Goal: Complete application form

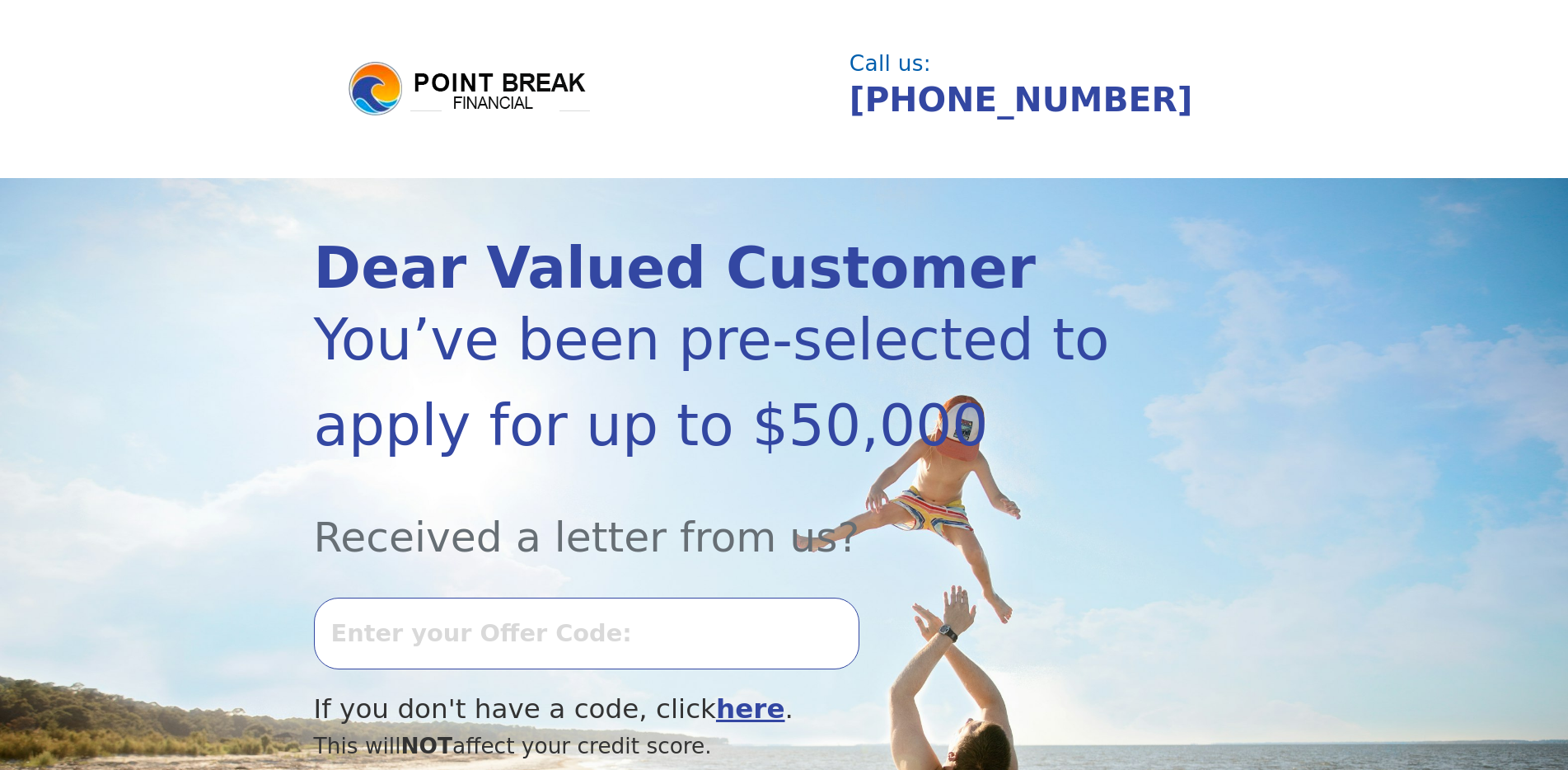
click at [334, 638] on input "text" at bounding box center [586, 633] width 545 height 71
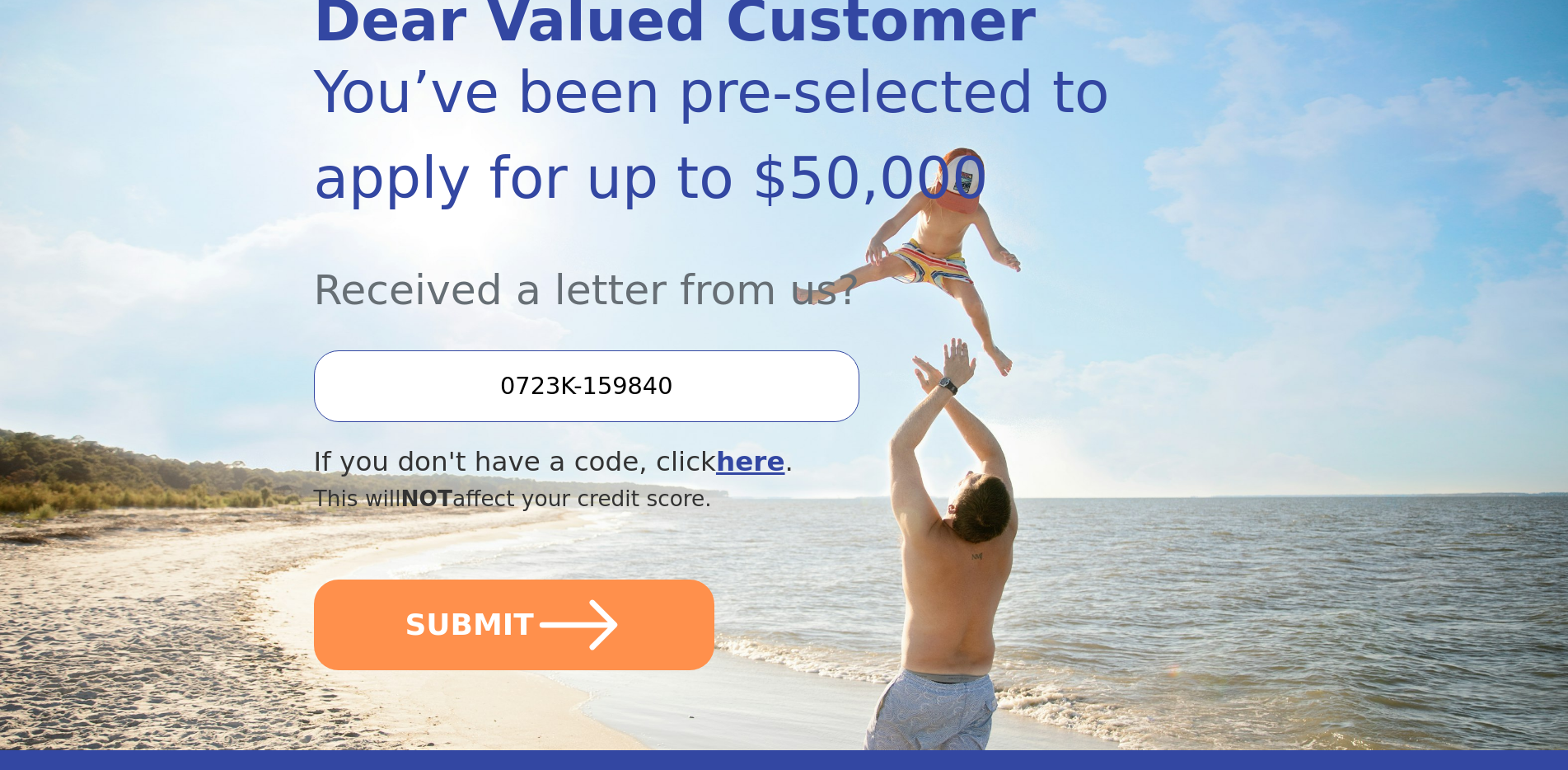
scroll to position [336, 0]
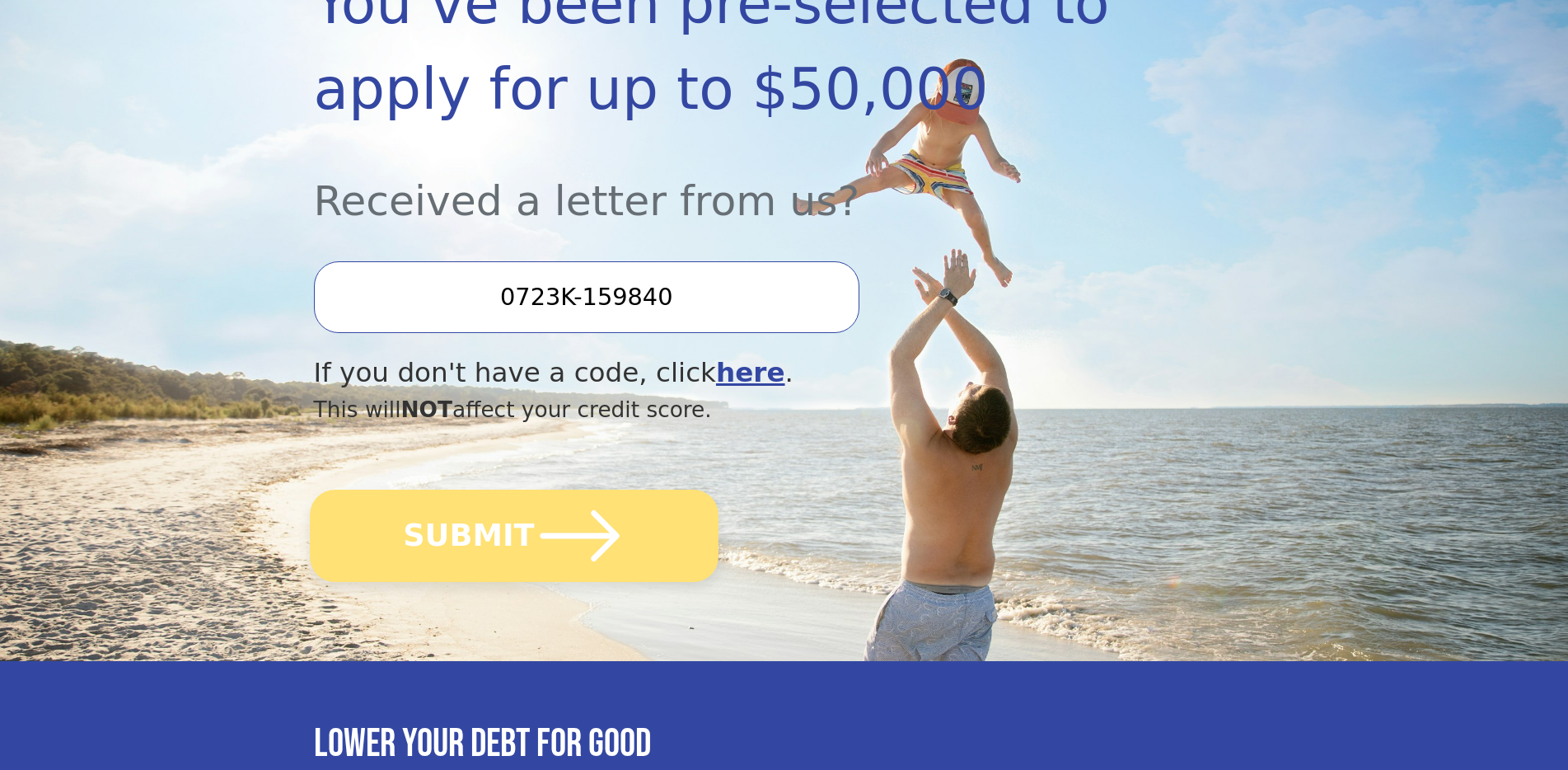
type input "0723K-159840"
click at [552, 529] on icon "submit" at bounding box center [579, 535] width 90 height 90
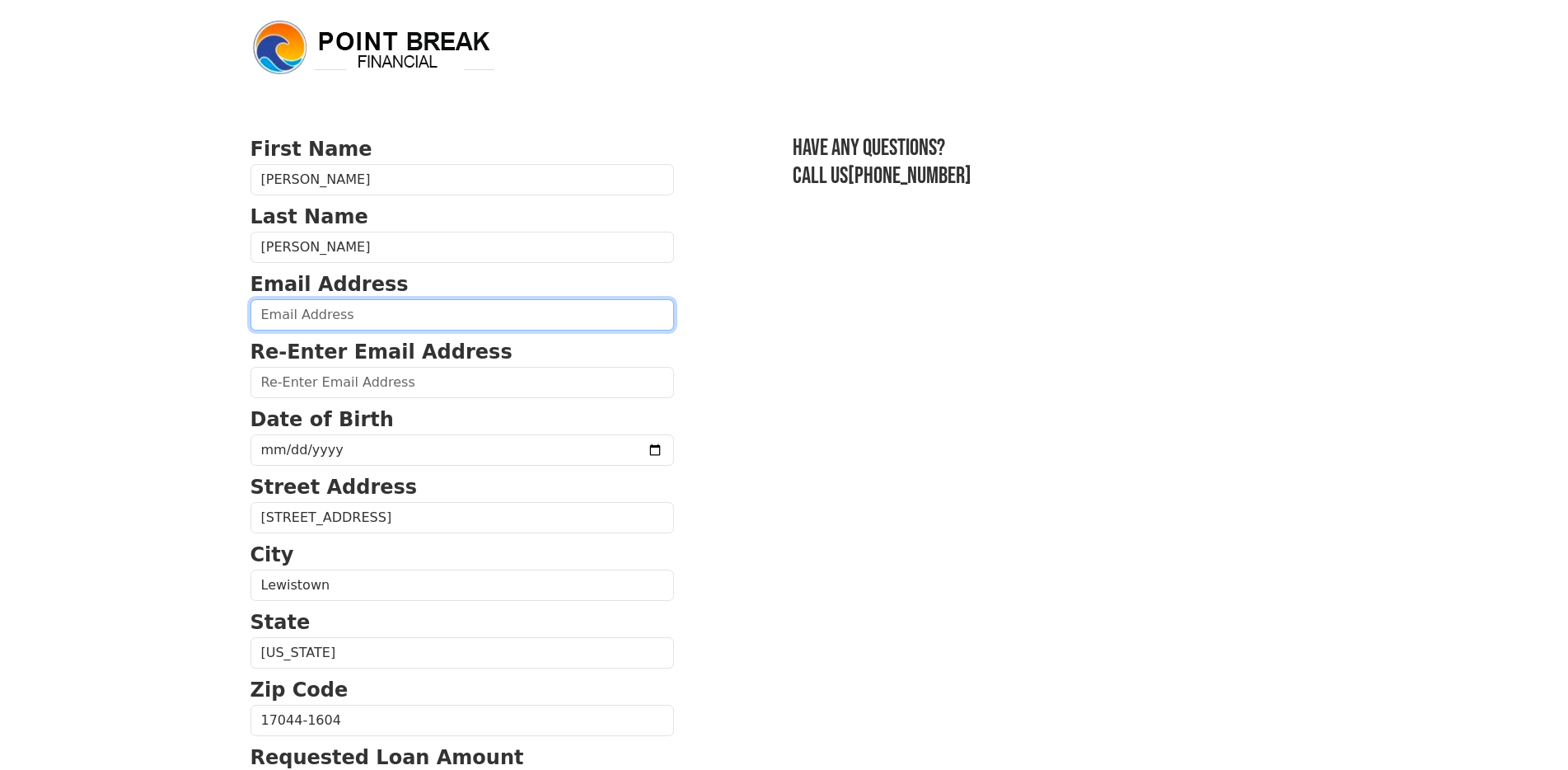
click at [283, 310] on input "email" at bounding box center [462, 314] width 424 height 31
type input "lewi"
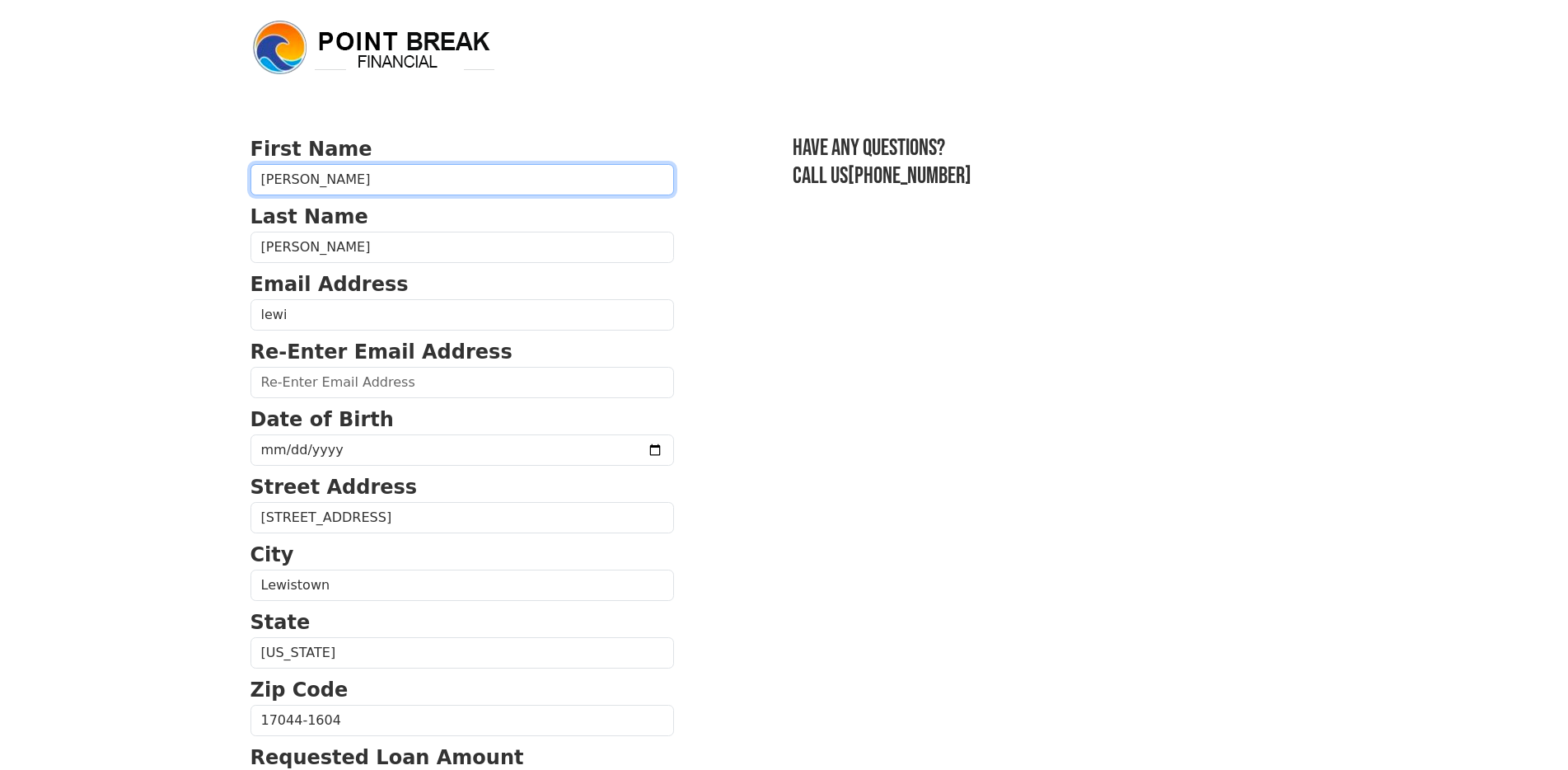
type input "larry"
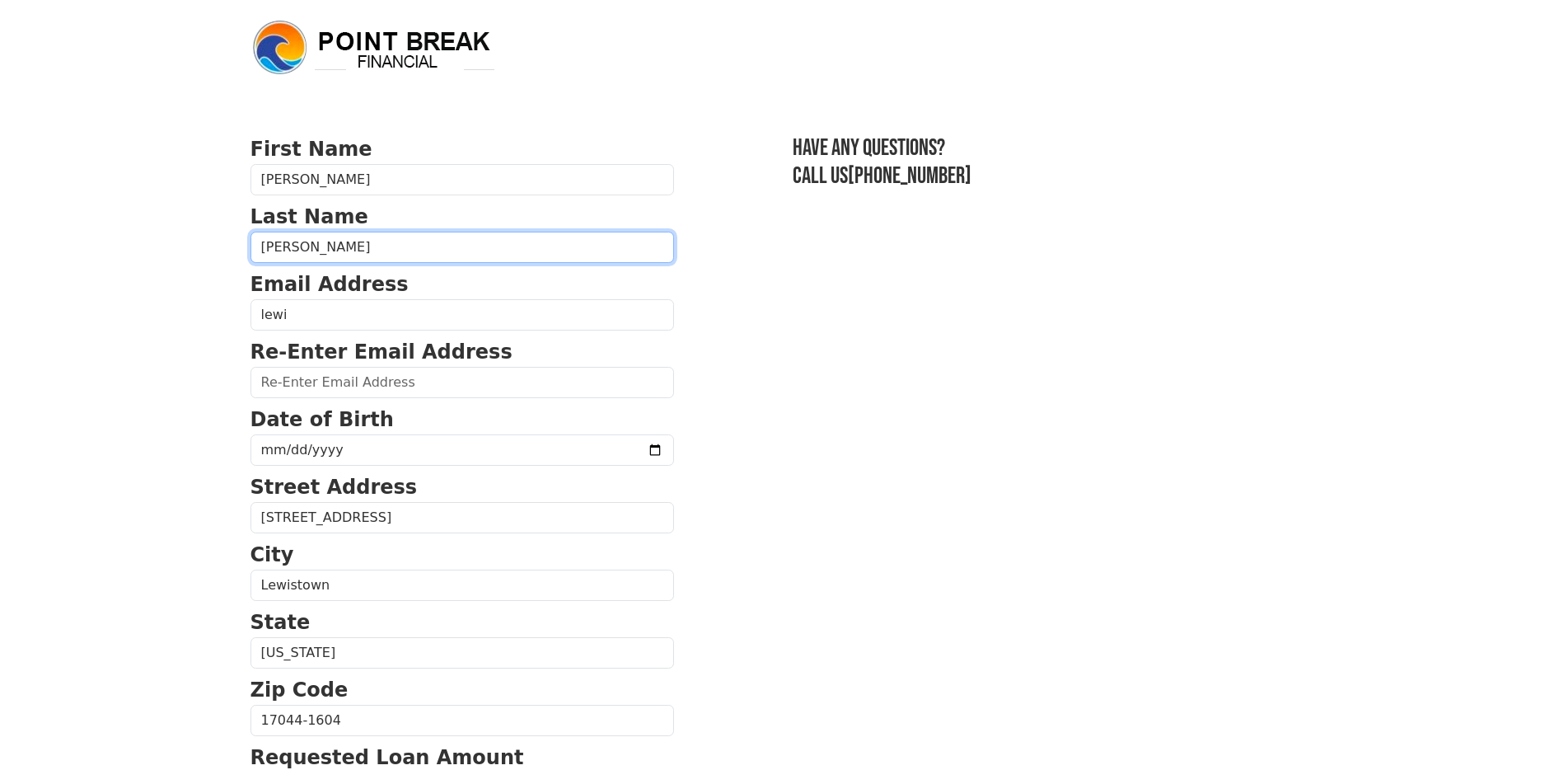
type input "moore"
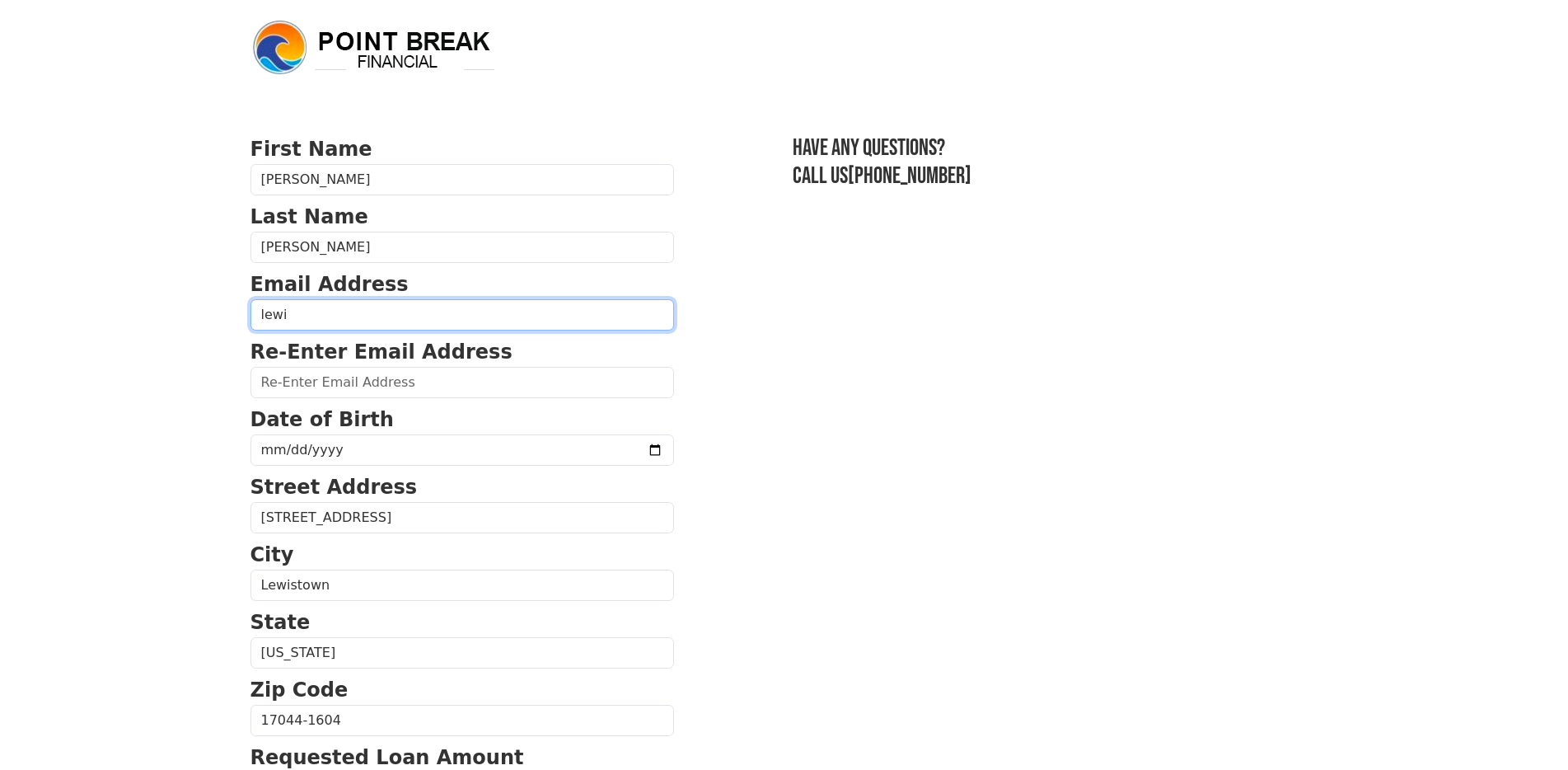
type input "lewistownfitness@yahoo.com"
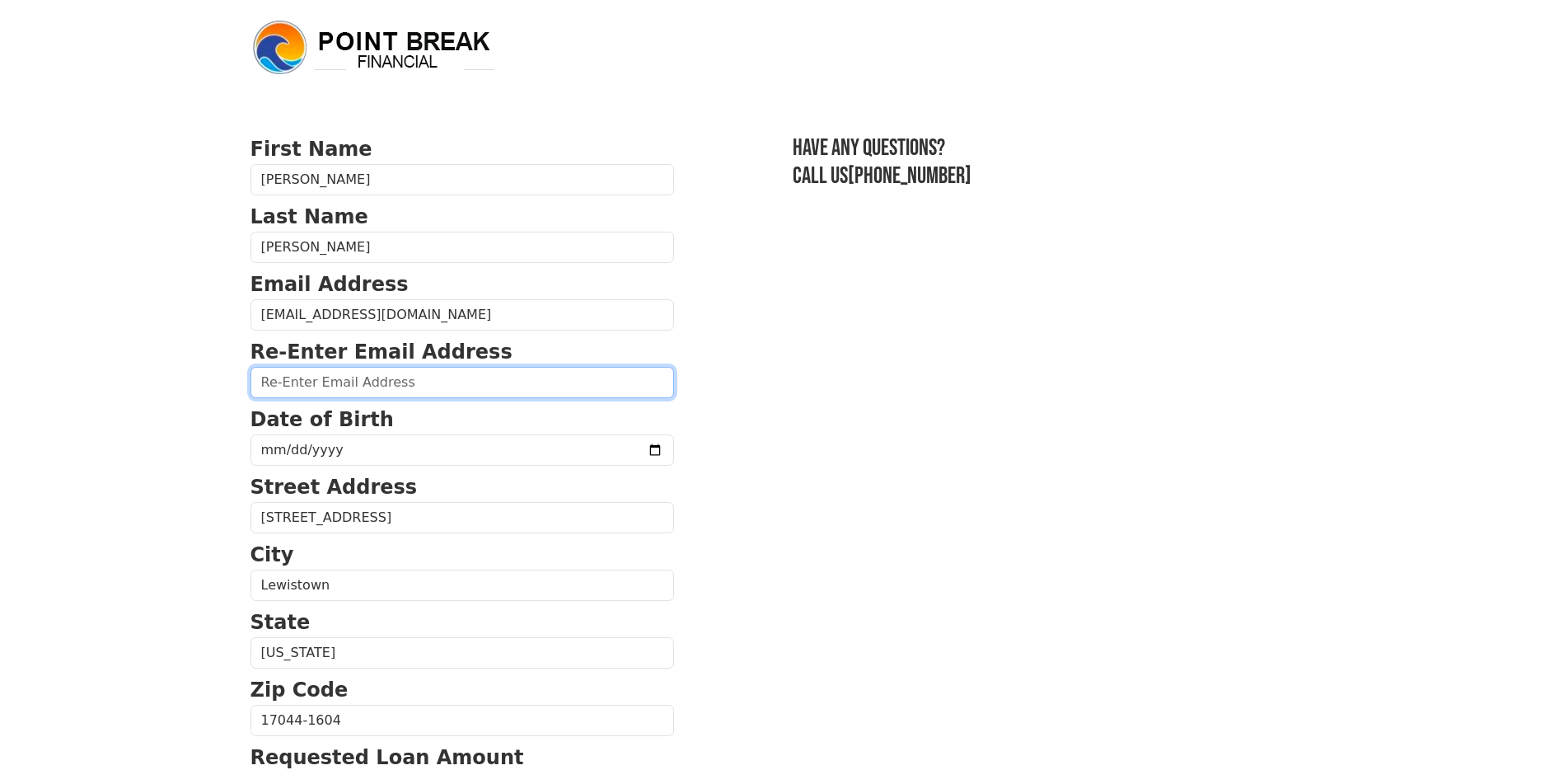
type input "lewistownfitness@yahoo.com"
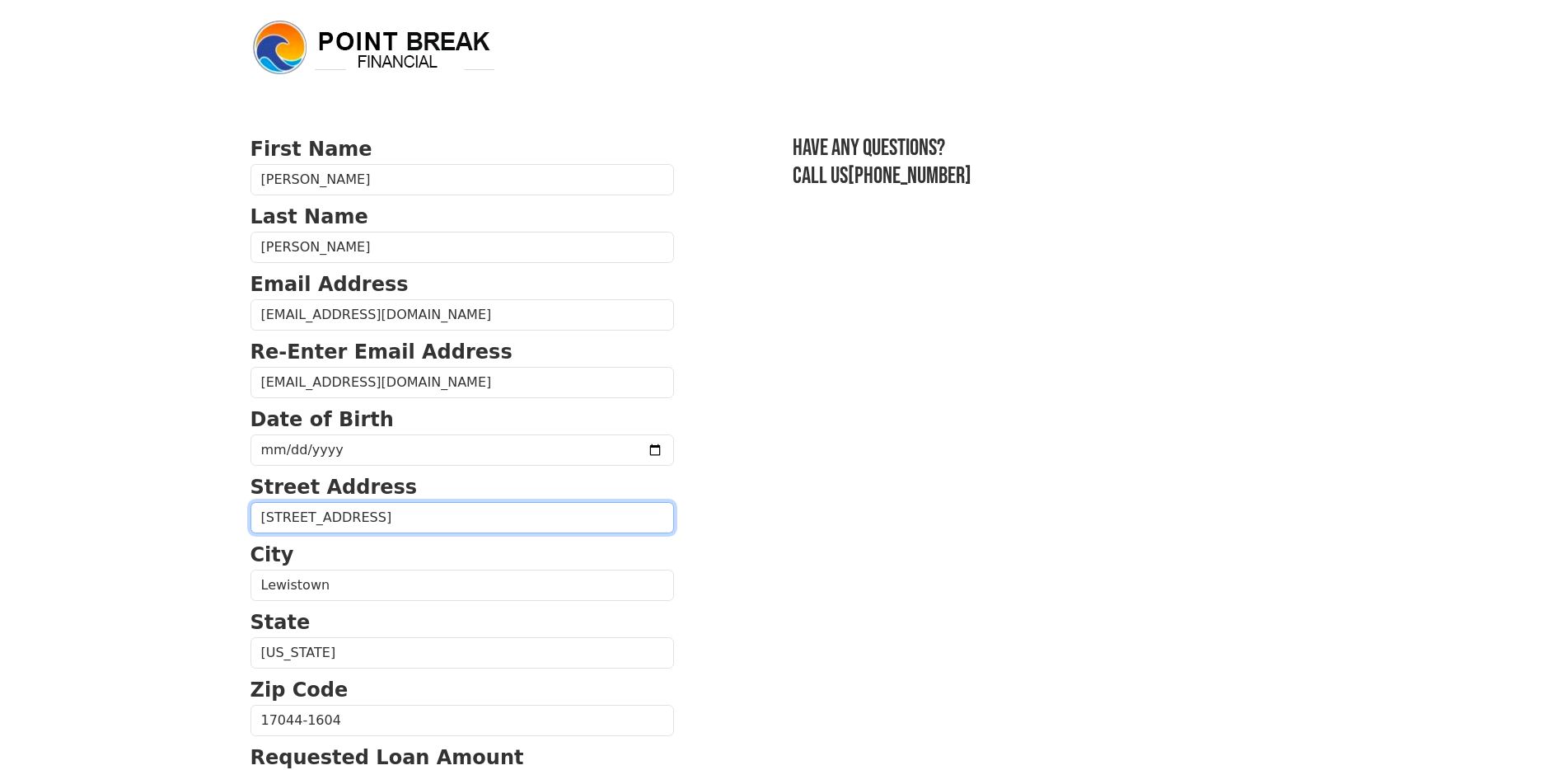
type input "200 bellevernon ave"
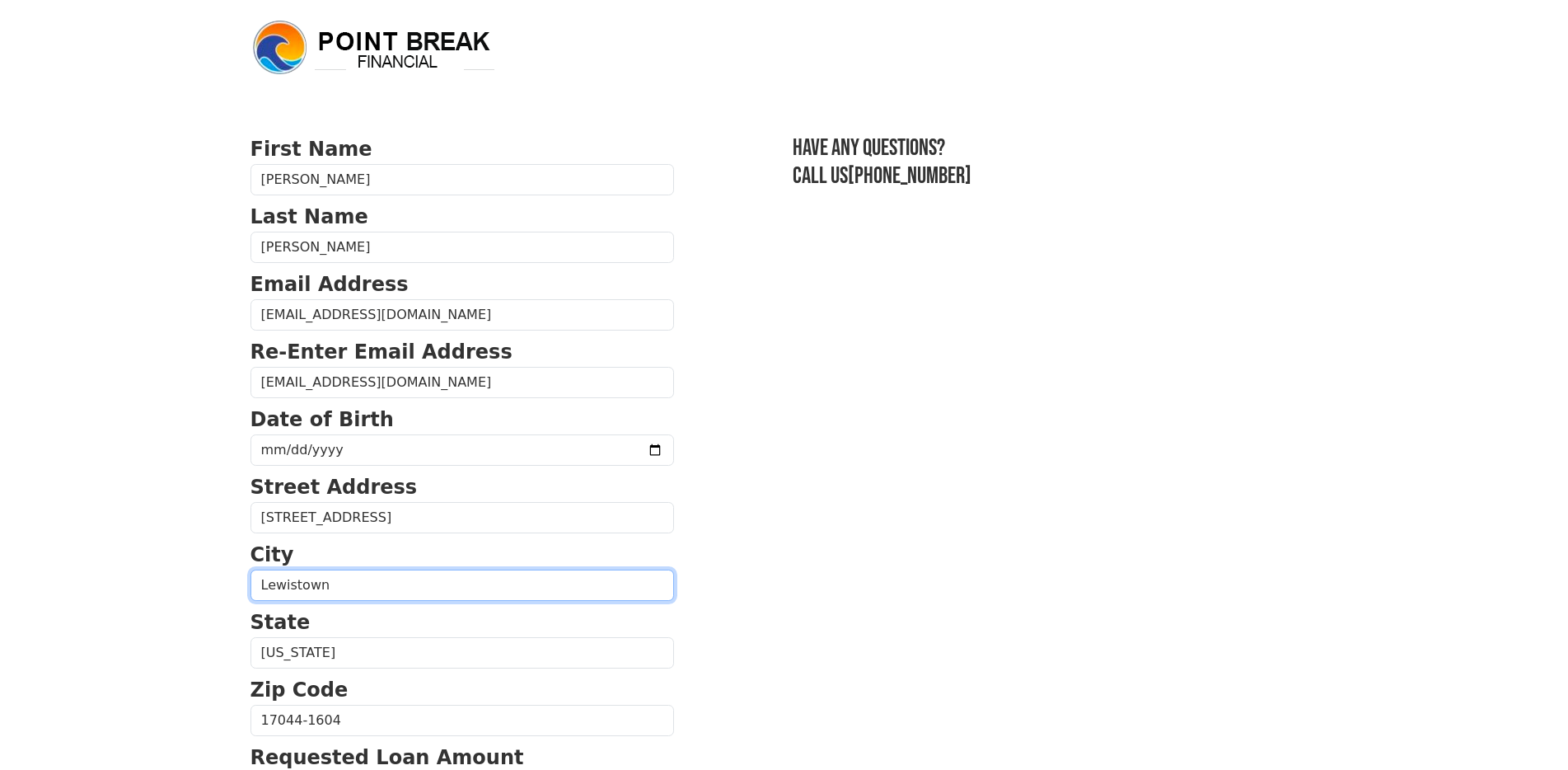
type input "lewistown"
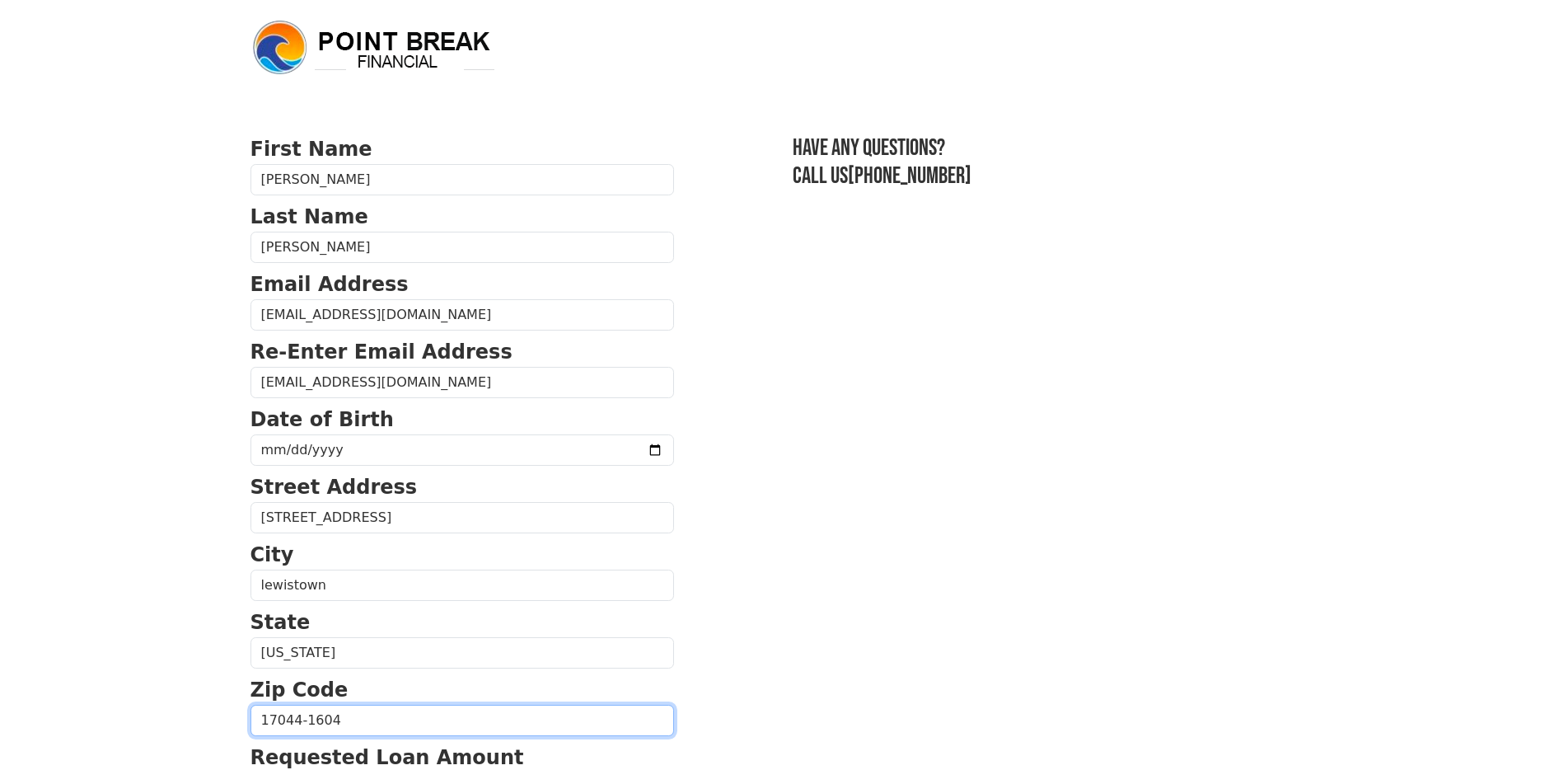
type input "17044"
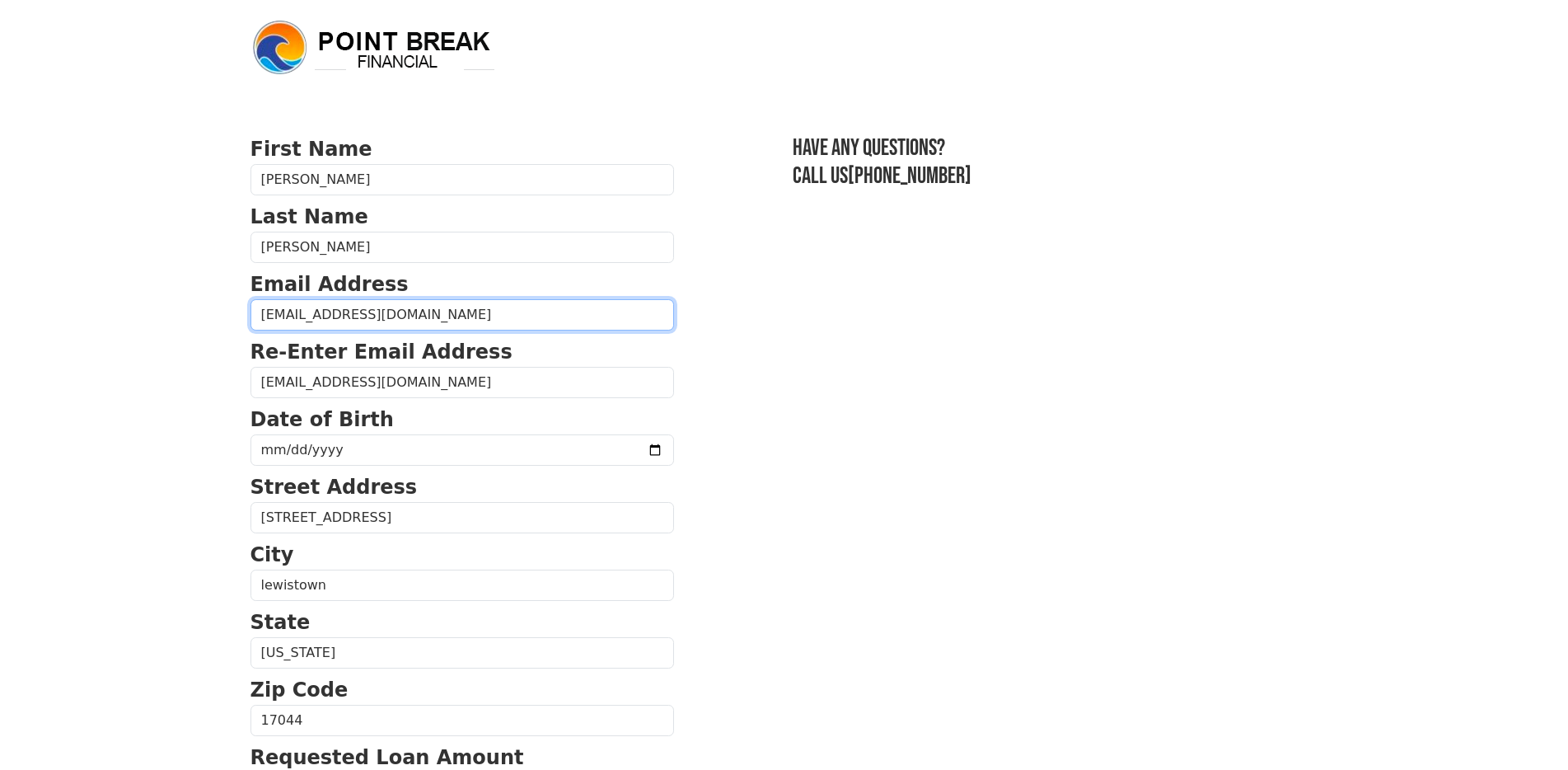
type input "(717) 248-6995"
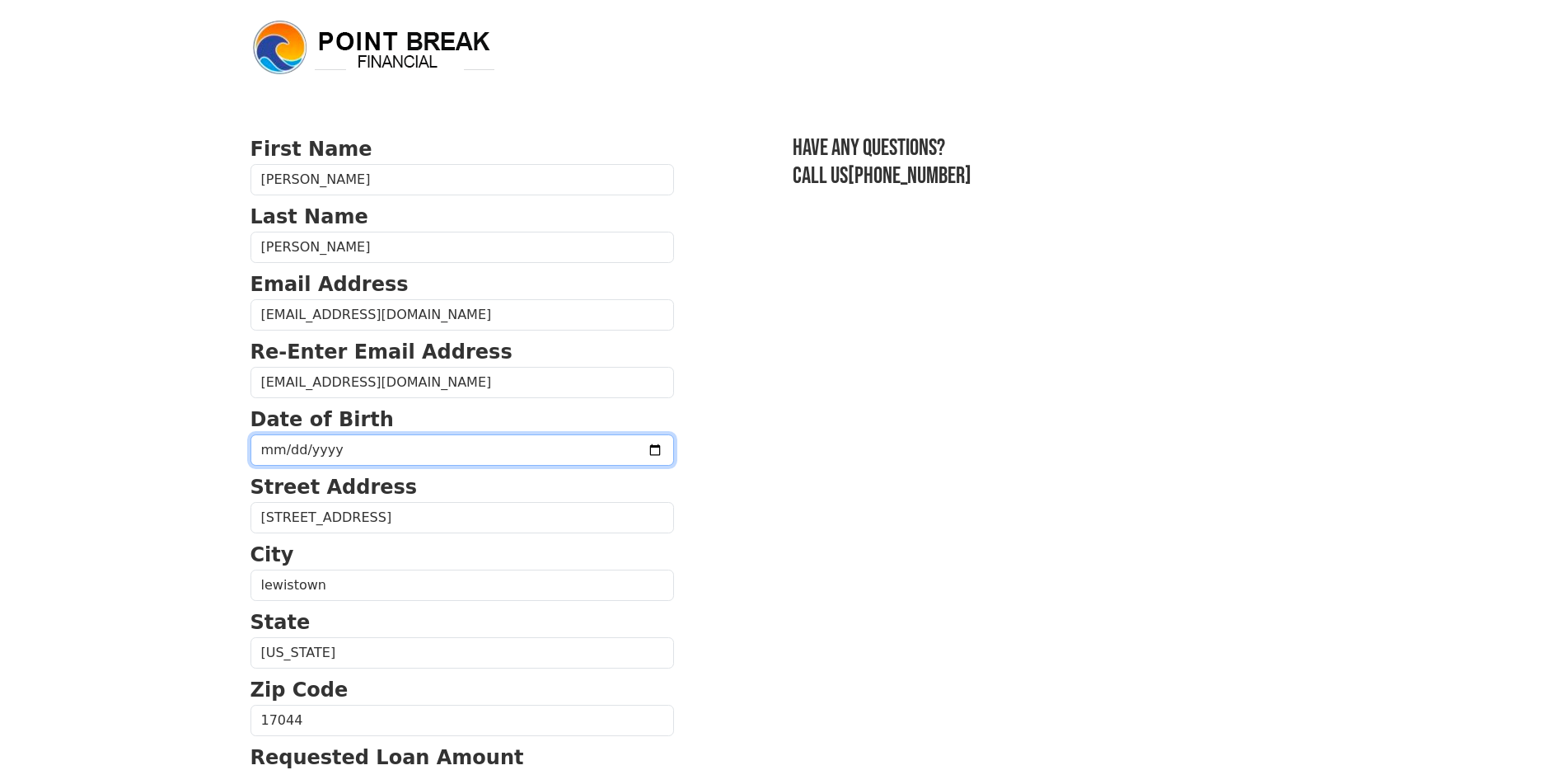
click at [282, 455] on input "date" at bounding box center [462, 449] width 424 height 31
type input "1959-12-21"
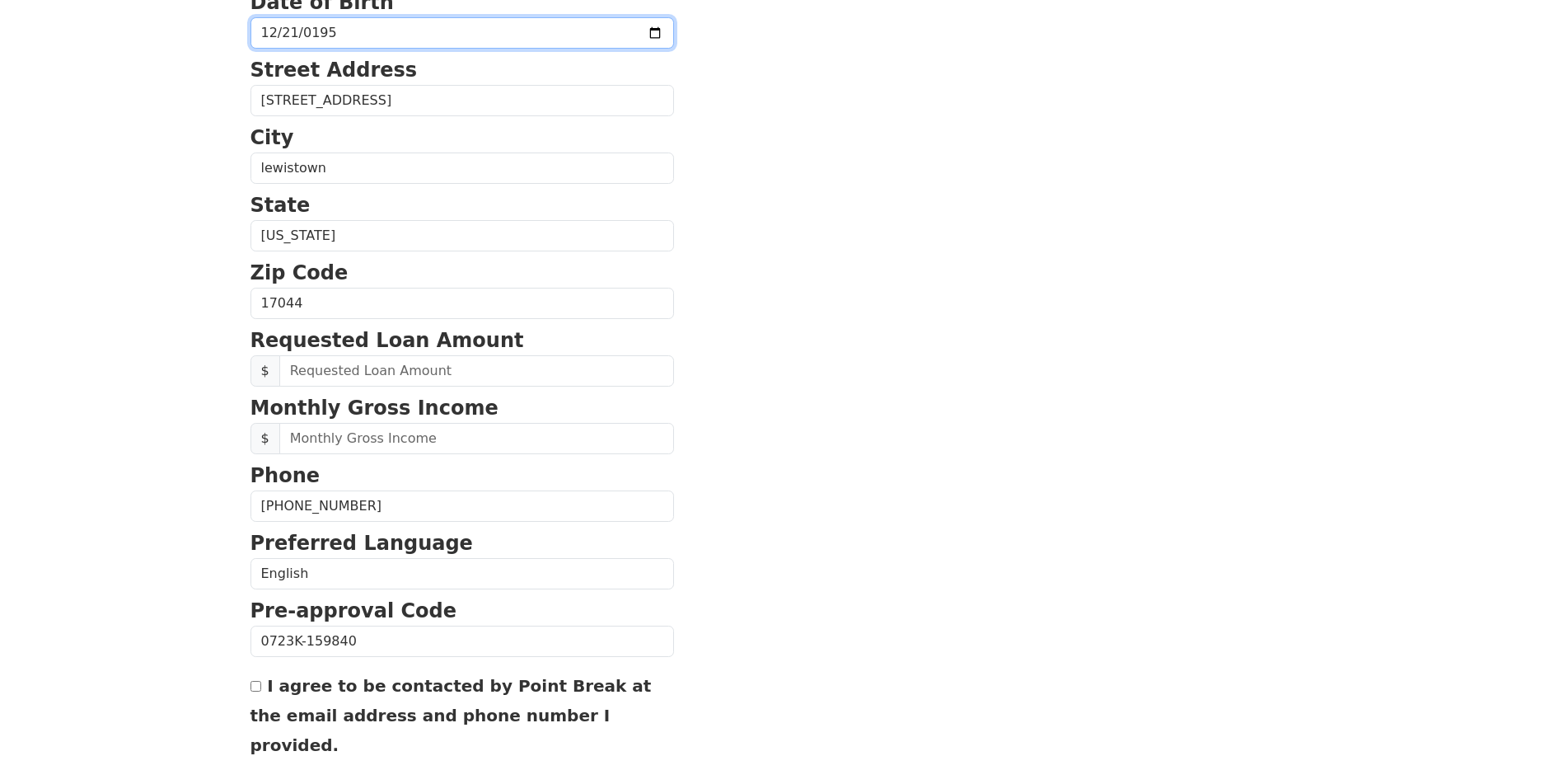
scroll to position [420, 0]
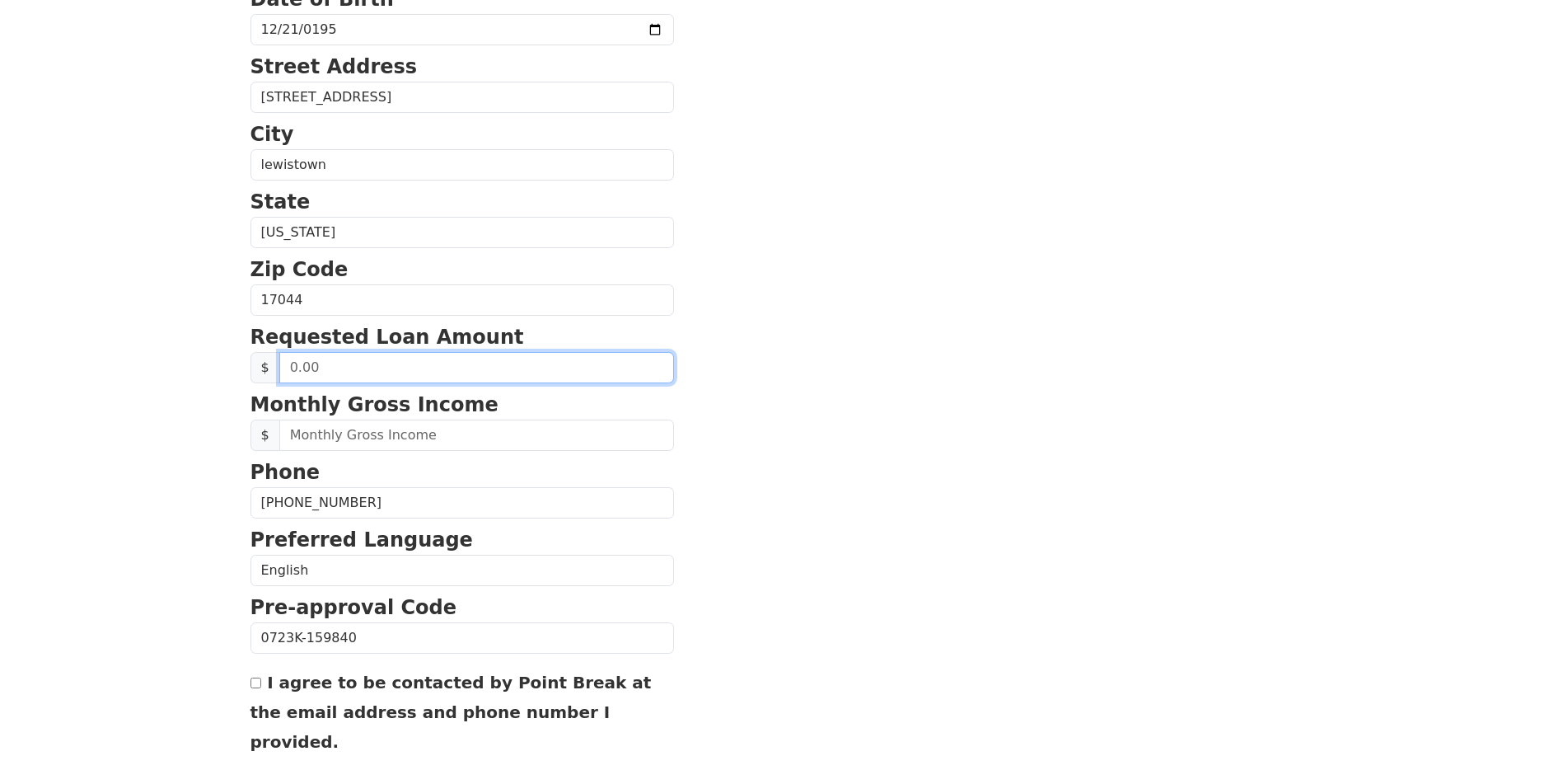
click at [287, 368] on input "text" at bounding box center [477, 367] width 395 height 31
click at [286, 370] on input "text" at bounding box center [477, 367] width 395 height 31
type input "6,000.00"
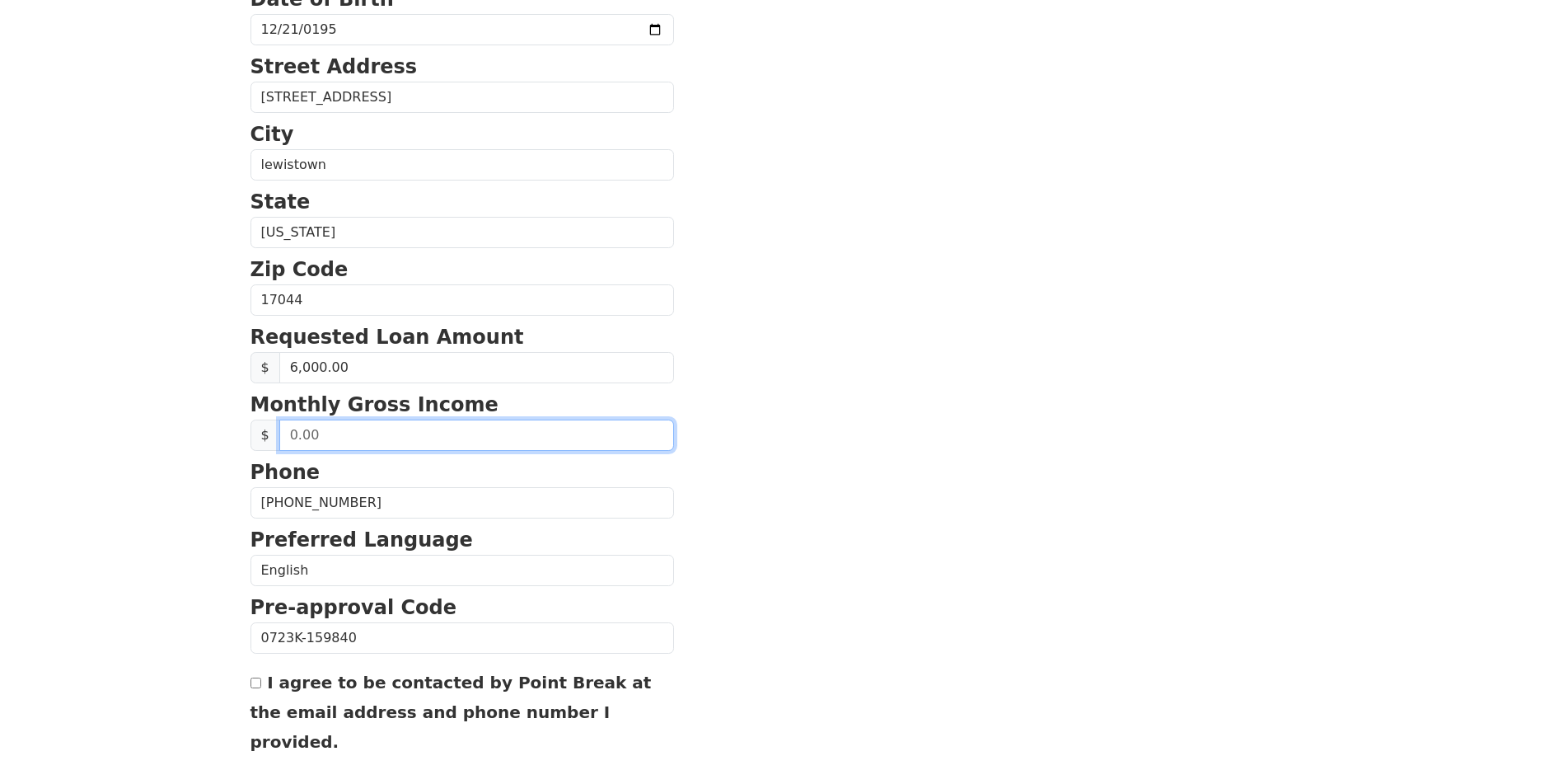
click at [288, 436] on input "text" at bounding box center [477, 435] width 395 height 31
type input "3,200.00"
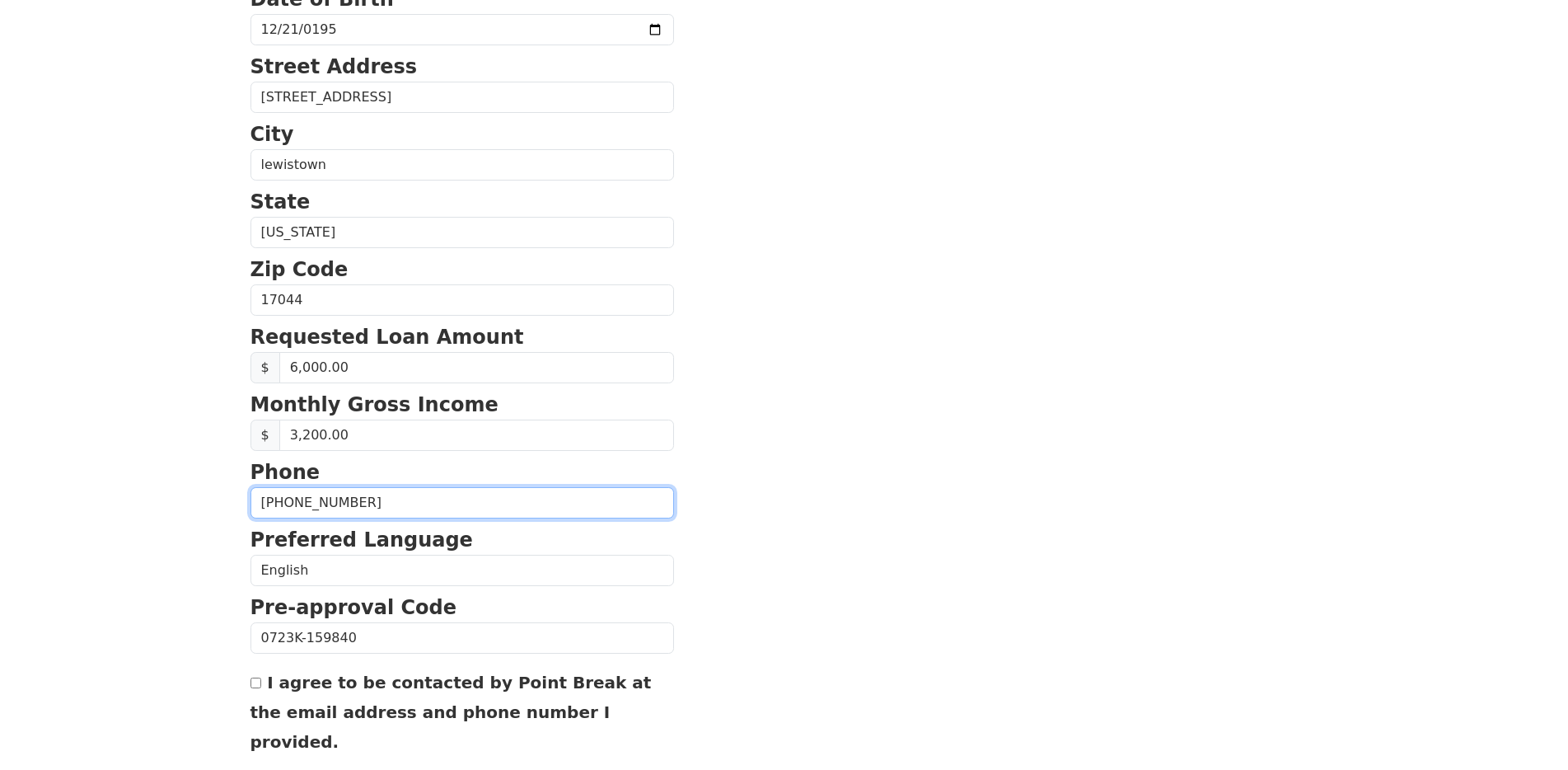
drag, startPoint x: 302, startPoint y: 505, endPoint x: 354, endPoint y: 507, distance: 52.0
click at [304, 505] on input "(717) 248-6995" at bounding box center [462, 502] width 424 height 31
type input "(717) 250-1301"
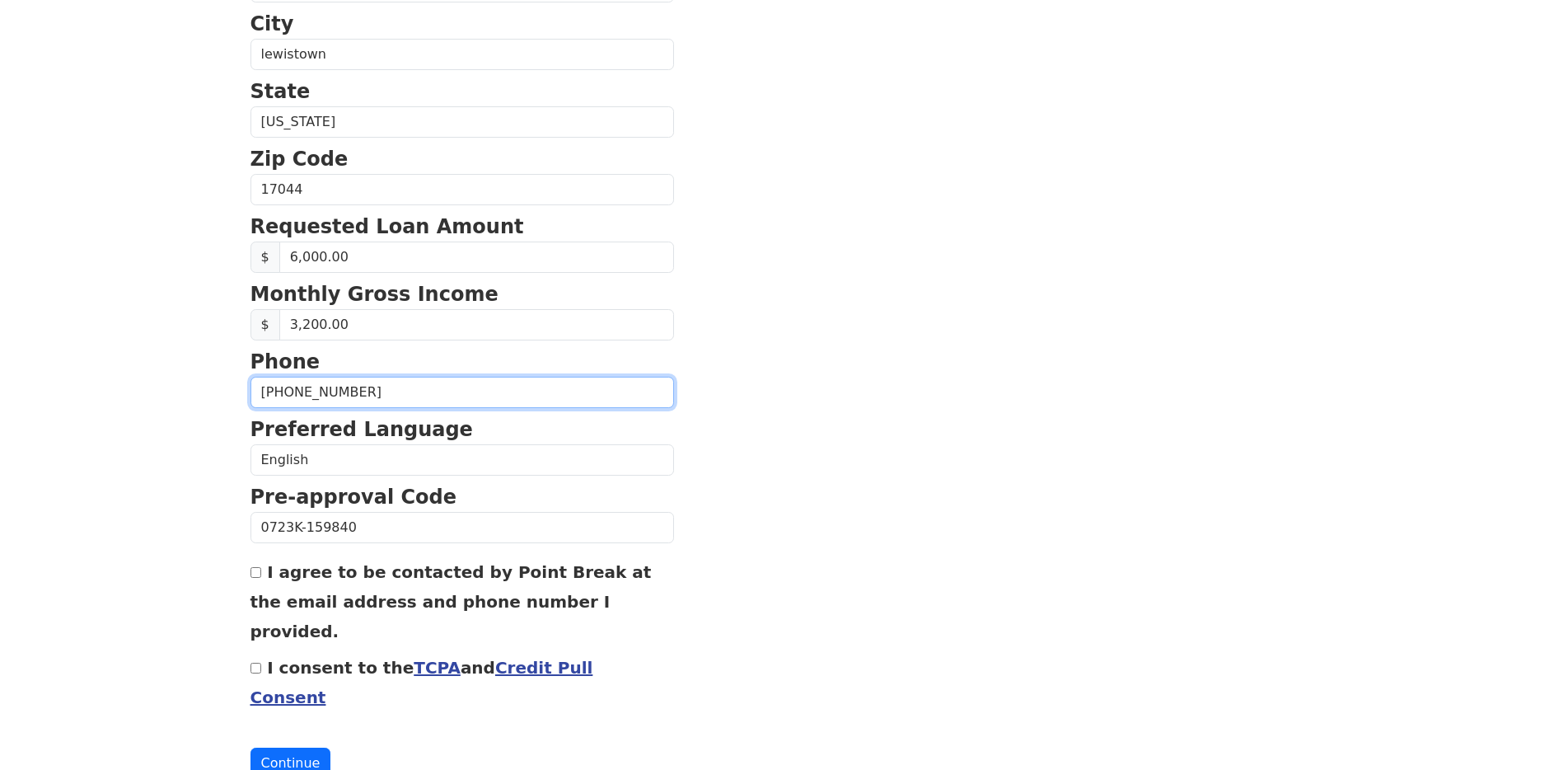
scroll to position [543, 0]
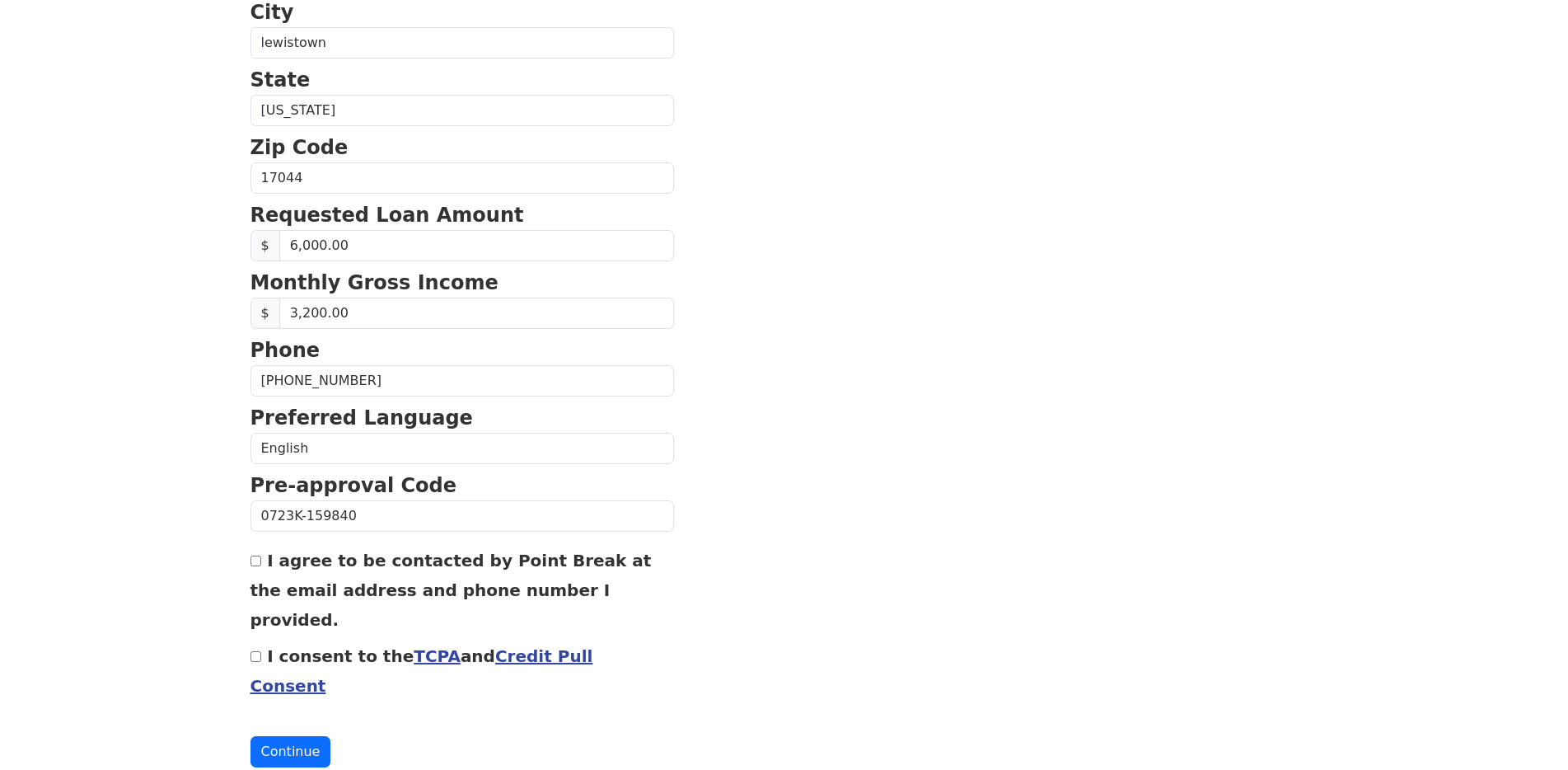
click at [257, 561] on input "I agree to be contacted by Point Break at the email address and phone number I …" at bounding box center [256, 561] width 11 height 11
checkbox input "true"
click at [257, 651] on input "I consent to the TCPA and Credit Pull Consent" at bounding box center [256, 657] width 11 height 11
checkbox input "true"
click at [299, 736] on button "Continue" at bounding box center [290, 752] width 80 height 31
